Goal: Task Accomplishment & Management: Use online tool/utility

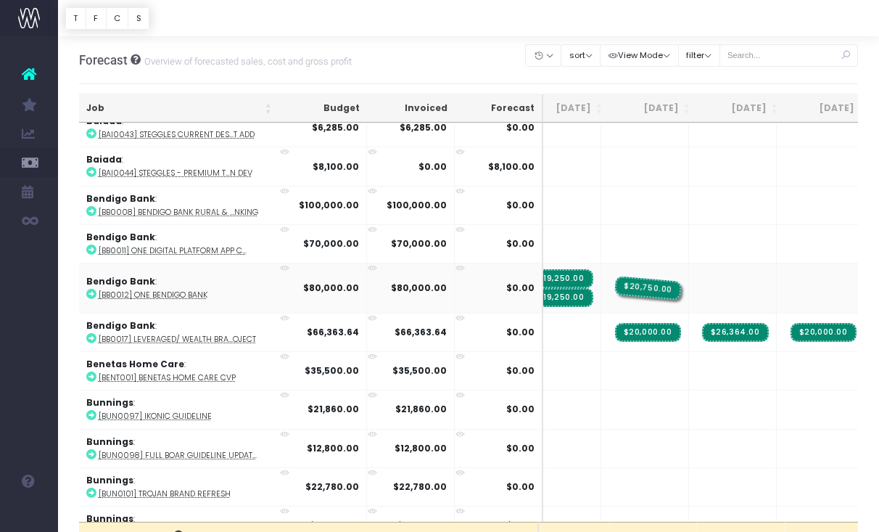
drag, startPoint x: 662, startPoint y: 284, endPoint x: 585, endPoint y: 289, distance: 76.3
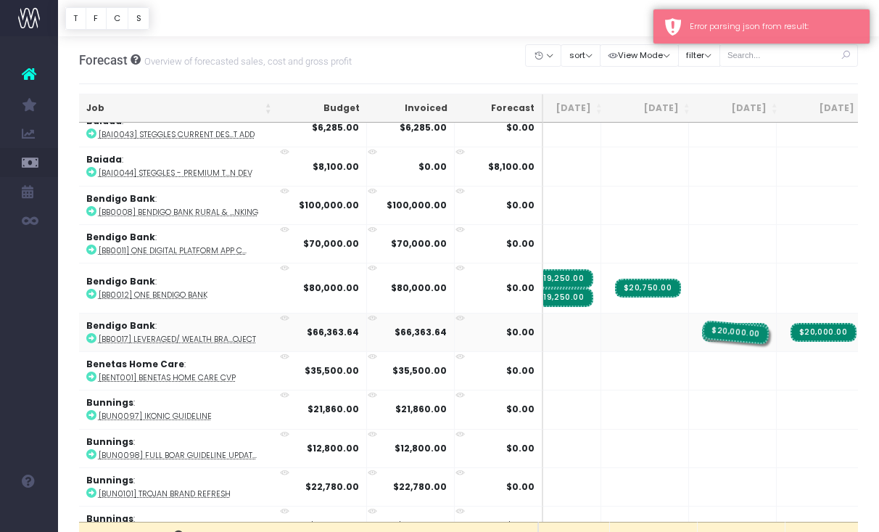
drag, startPoint x: 646, startPoint y: 326, endPoint x: 680, endPoint y: 321, distance: 34.5
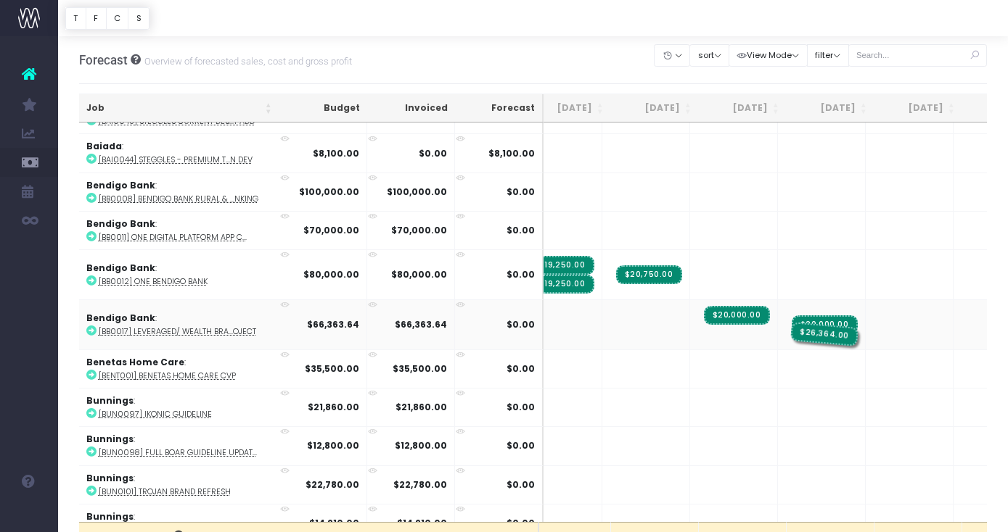
drag, startPoint x: 682, startPoint y: 332, endPoint x: 759, endPoint y: 331, distance: 77.6
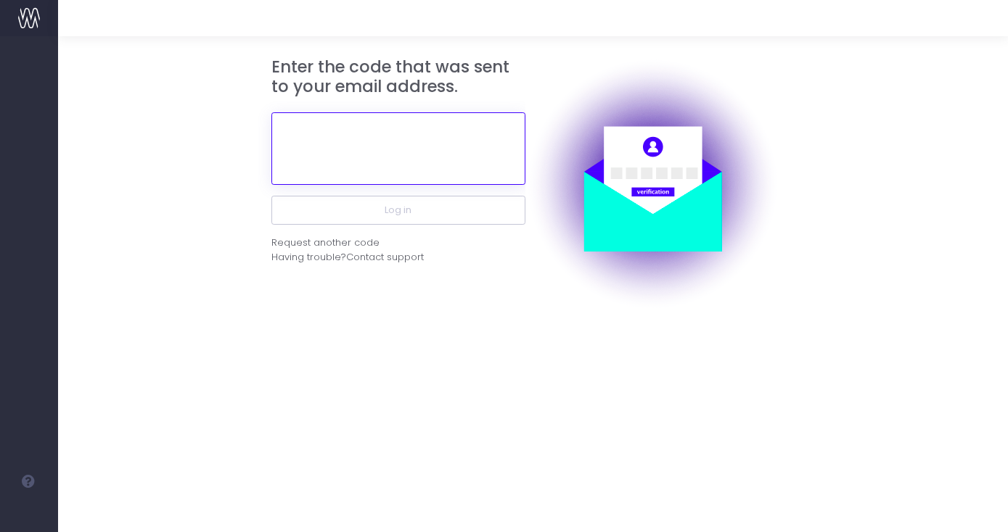
paste input "433288"
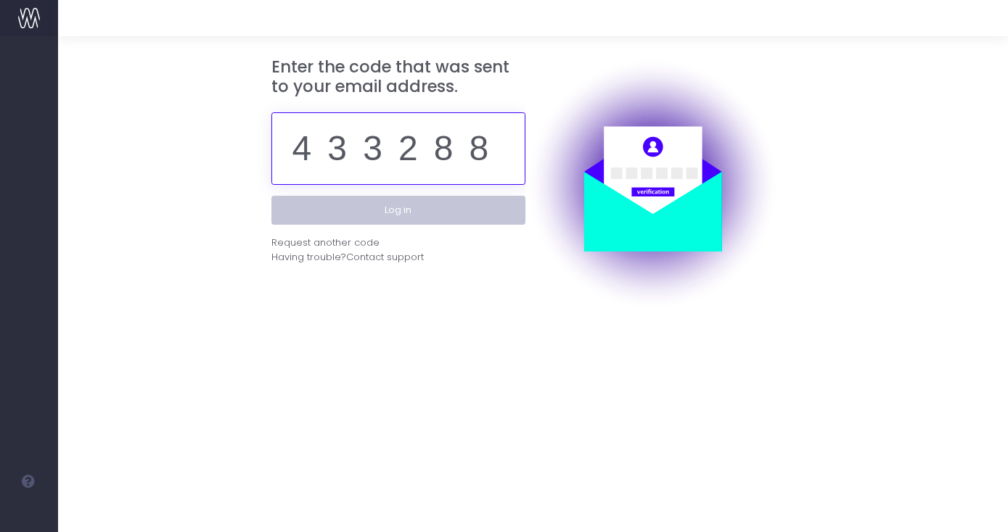
type input "433288"
click at [414, 211] on button "Log in" at bounding box center [398, 210] width 254 height 29
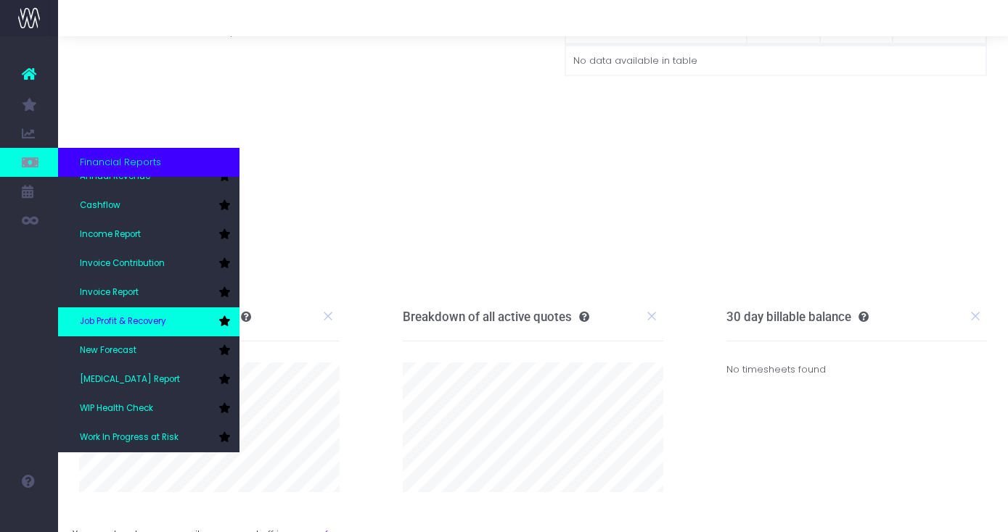
scroll to position [44, 0]
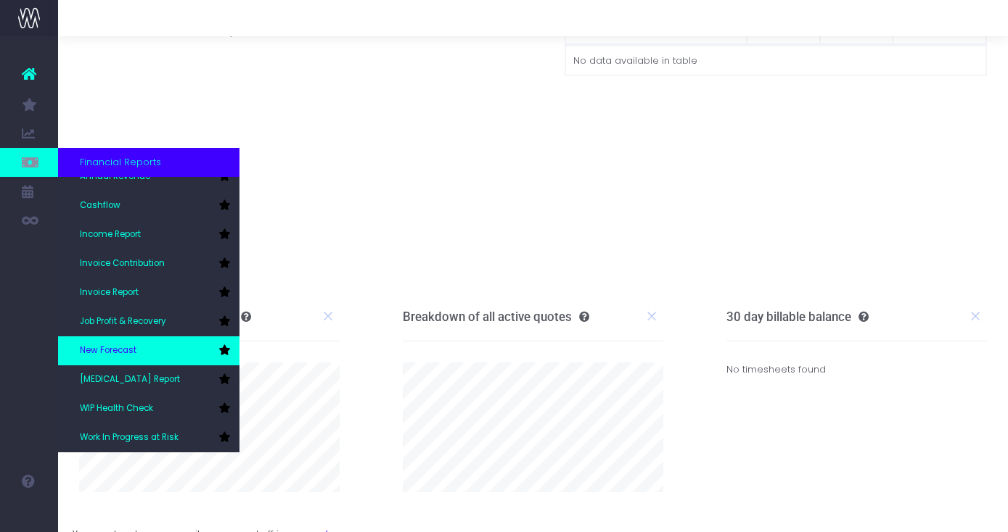
click at [132, 353] on span "New Forecast" at bounding box center [108, 351] width 57 height 13
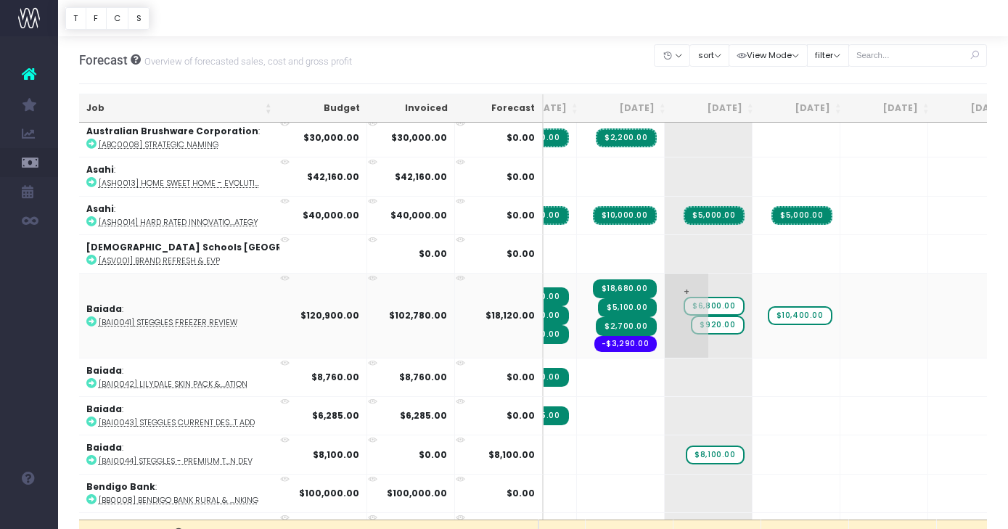
scroll to position [4, 136]
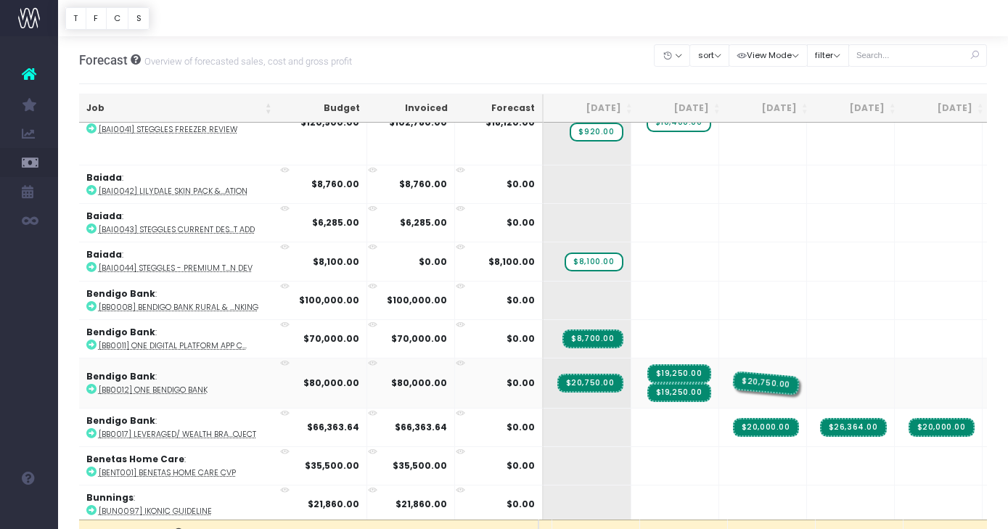
drag, startPoint x: 781, startPoint y: 377, endPoint x: 728, endPoint y: 376, distance: 53.0
drag, startPoint x: 869, startPoint y: 423, endPoint x: 936, endPoint y: 423, distance: 66.7
drag, startPoint x: 703, startPoint y: 427, endPoint x: 772, endPoint y: 427, distance: 68.9
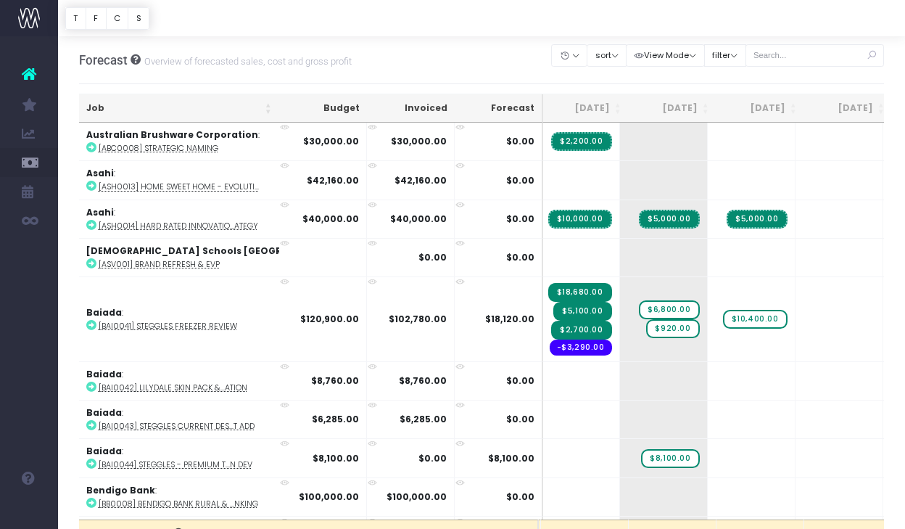
scroll to position [0, 178]
drag, startPoint x: 700, startPoint y: 218, endPoint x: 638, endPoint y: 214, distance: 62.5
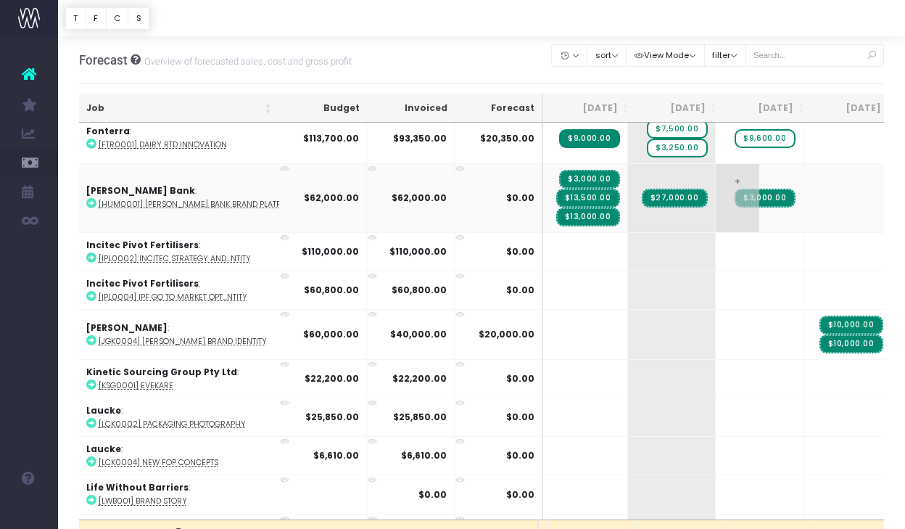
scroll to position [1592, 174]
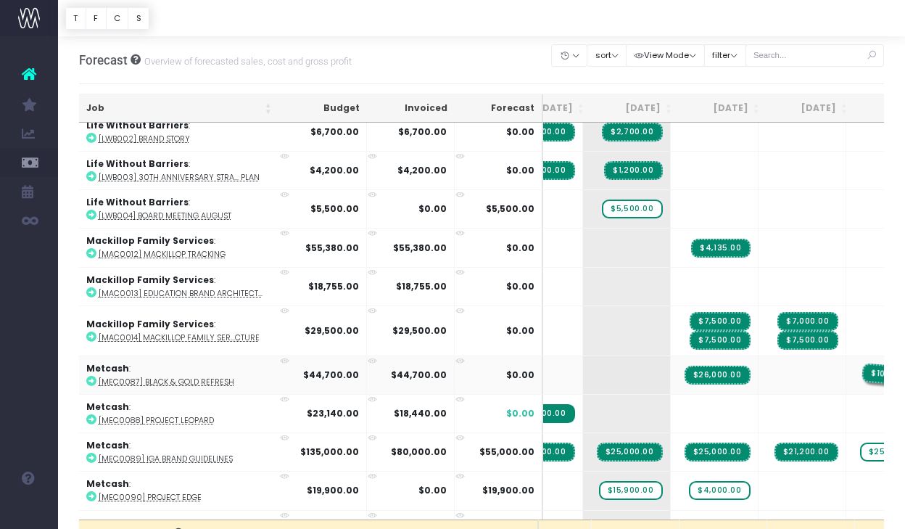
drag, startPoint x: 725, startPoint y: 369, endPoint x: 788, endPoint y: 366, distance: 63.9
drag, startPoint x: 660, startPoint y: 372, endPoint x: 731, endPoint y: 366, distance: 71.3
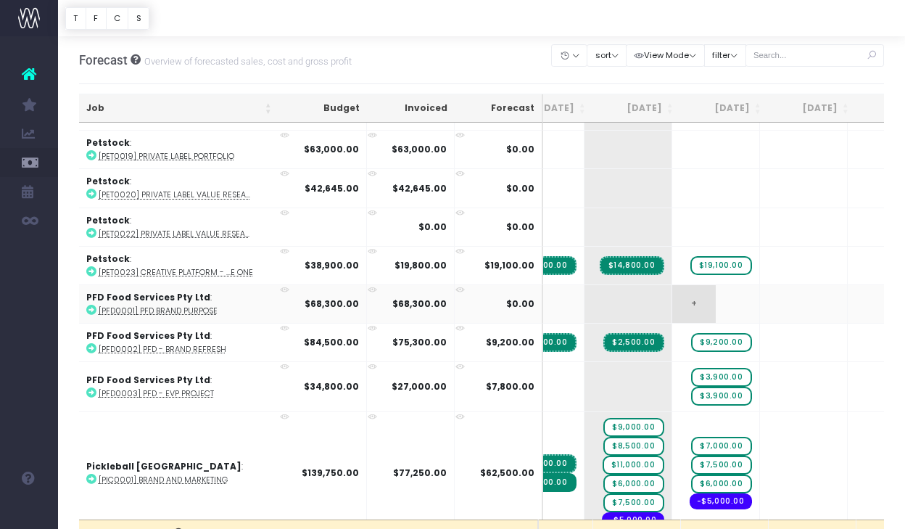
scroll to position [0, 213]
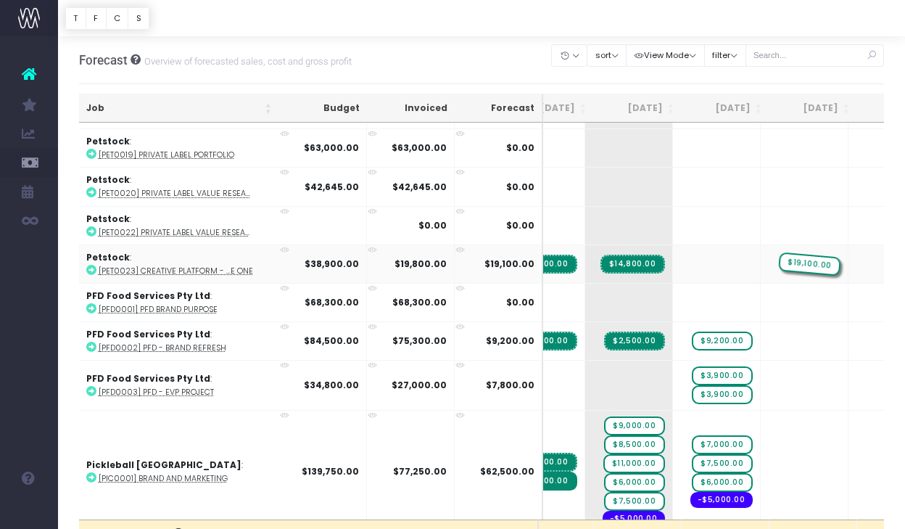
drag, startPoint x: 659, startPoint y: 259, endPoint x: 714, endPoint y: 259, distance: 55.1
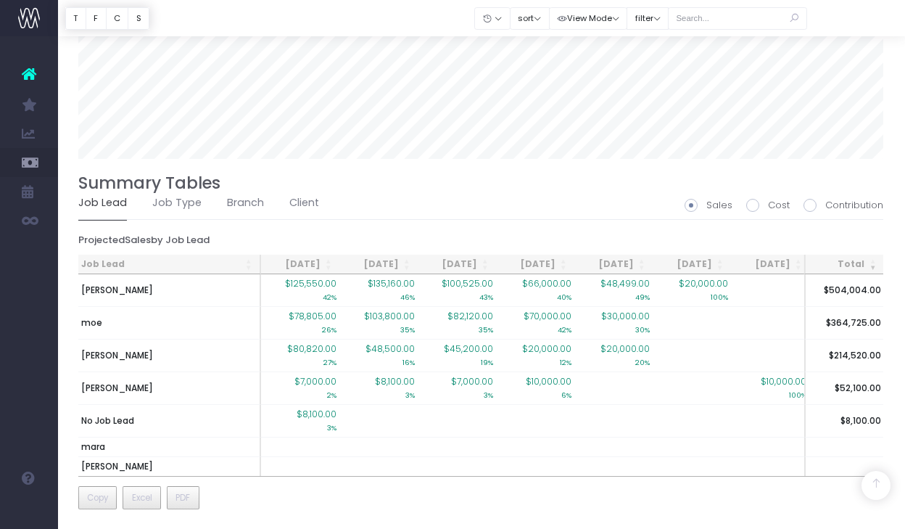
scroll to position [96, 1]
